Goal: Task Accomplishment & Management: Use online tool/utility

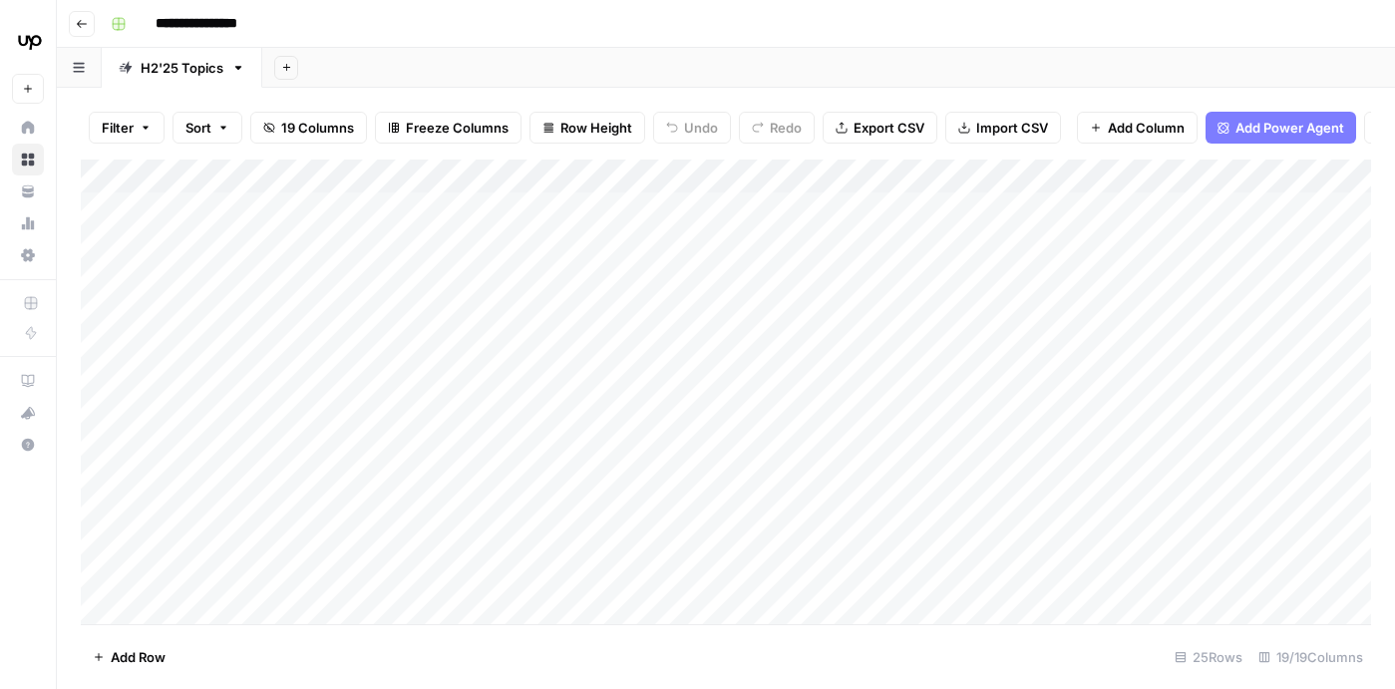
click at [959, 196] on div "Add Column" at bounding box center [726, 396] width 1290 height 472
click at [1009, 197] on div "Add Column" at bounding box center [726, 396] width 1290 height 472
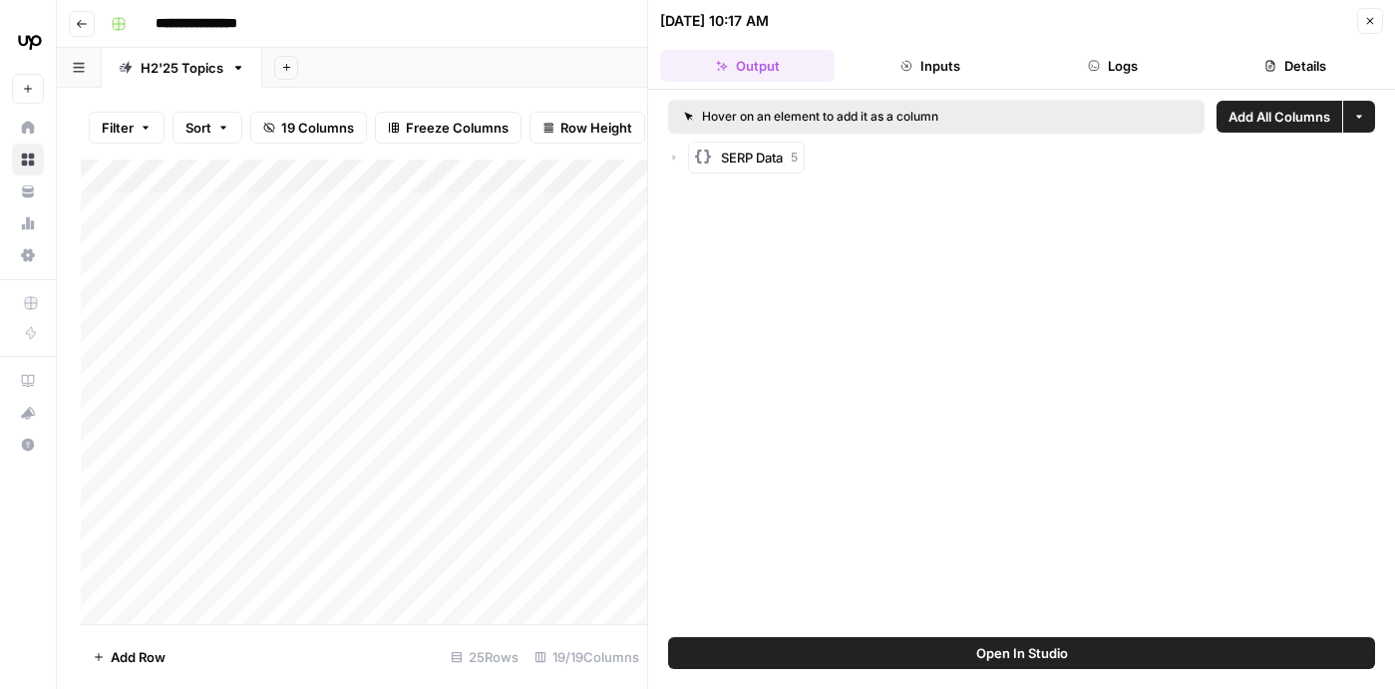
click at [791, 69] on button "Output" at bounding box center [747, 66] width 175 height 32
click at [950, 643] on button "Open In Studio" at bounding box center [1021, 653] width 707 height 32
click at [297, 214] on div "Add Column" at bounding box center [364, 396] width 566 height 472
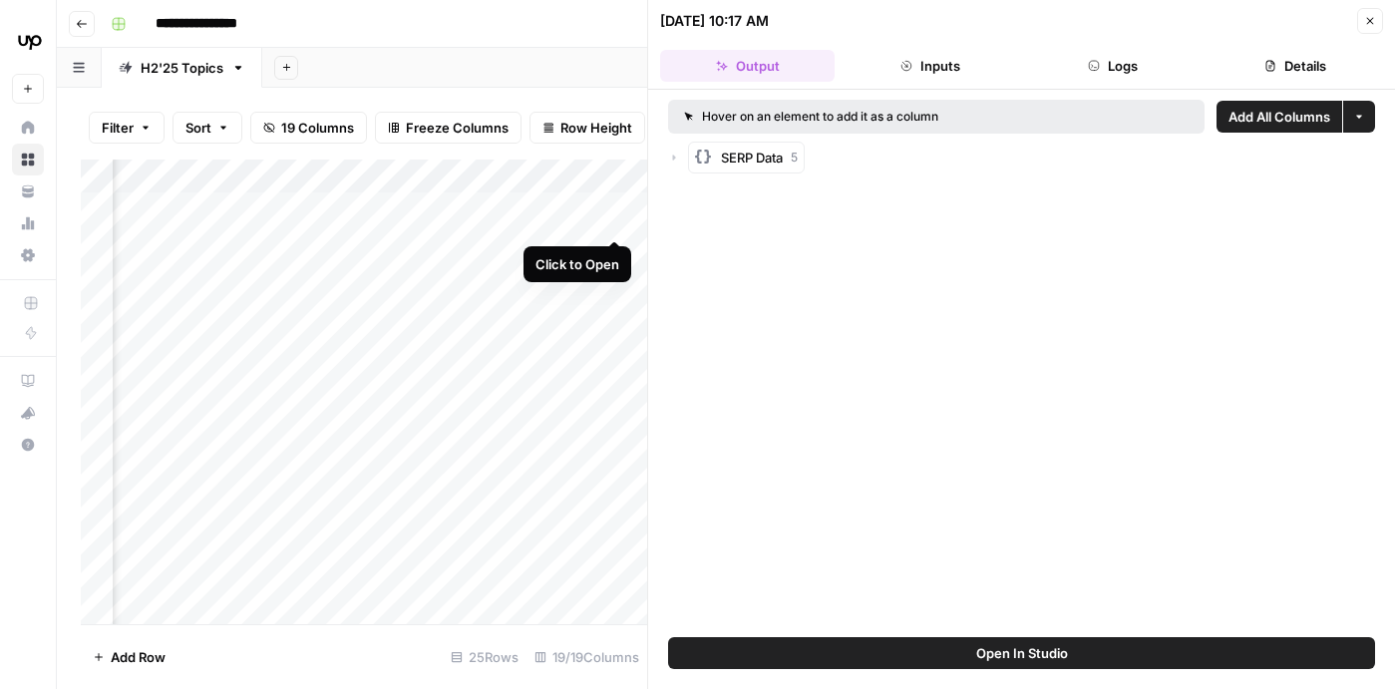
click at [613, 204] on div "Add Column" at bounding box center [364, 396] width 566 height 472
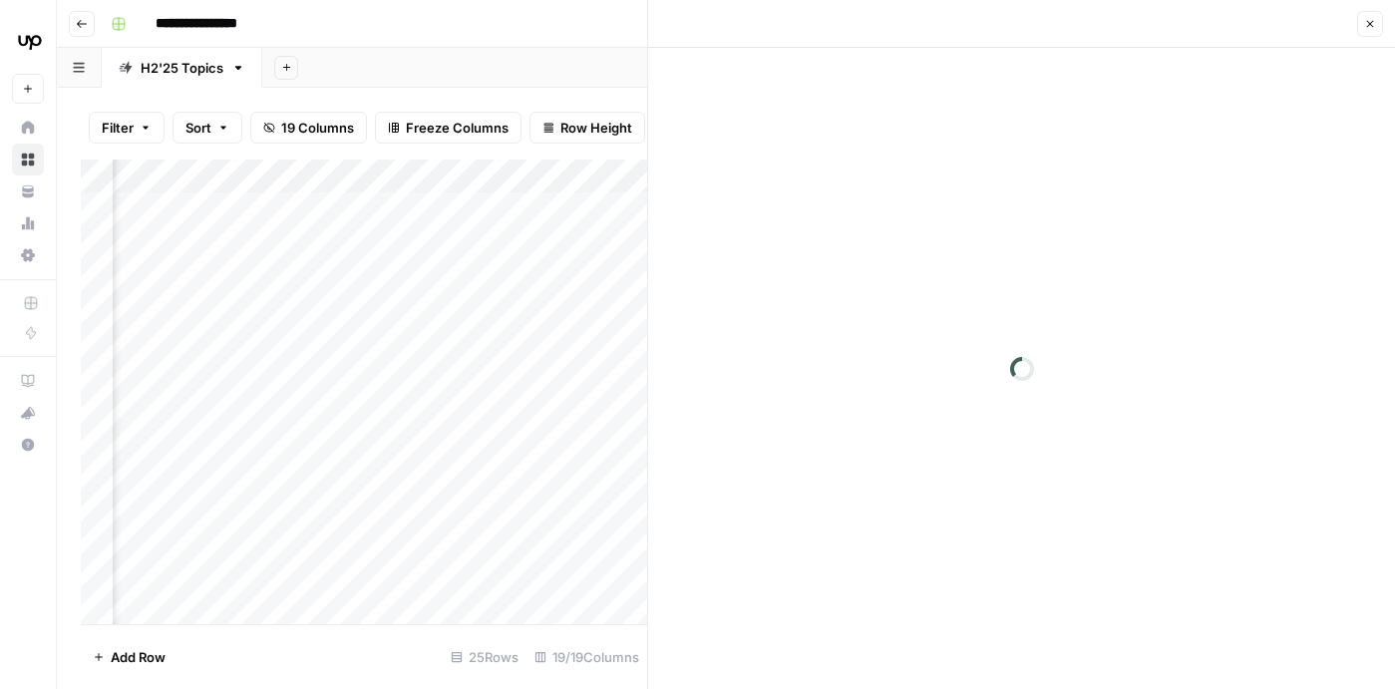
scroll to position [0, 2518]
click at [612, 202] on div "Add Column" at bounding box center [364, 396] width 566 height 472
click at [617, 201] on div "Add Column" at bounding box center [364, 396] width 566 height 472
